Goal: Navigation & Orientation: Go to known website

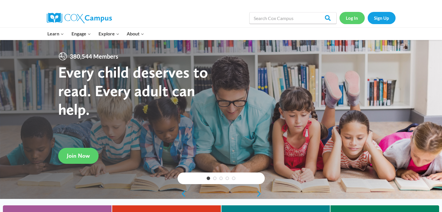
click at [350, 21] on link "Log In" at bounding box center [351, 18] width 25 height 12
click at [351, 16] on link "Log In" at bounding box center [351, 18] width 25 height 12
